Goal: Find specific page/section: Find specific page/section

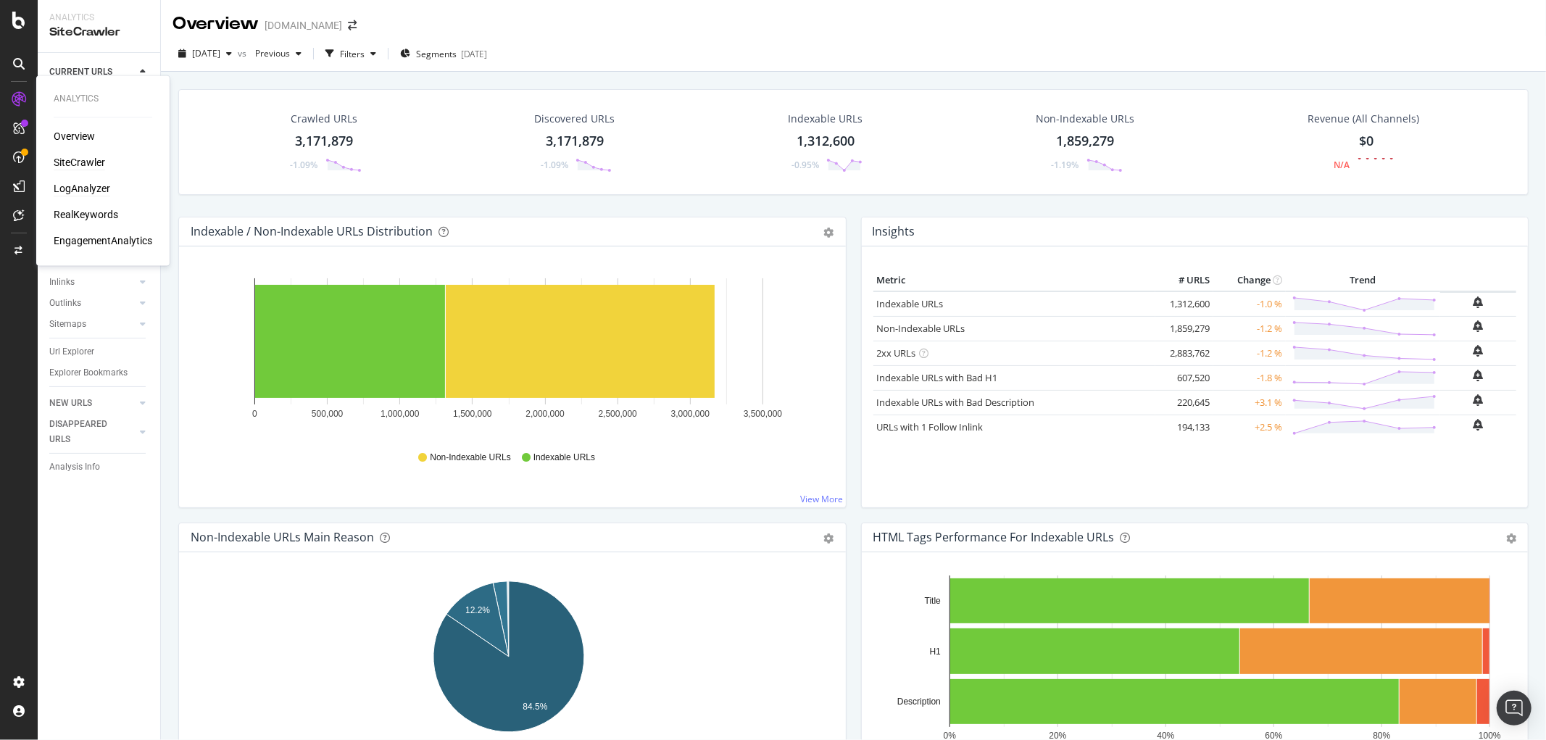
click at [94, 189] on div "LogAnalyzer" at bounding box center [82, 189] width 57 height 14
